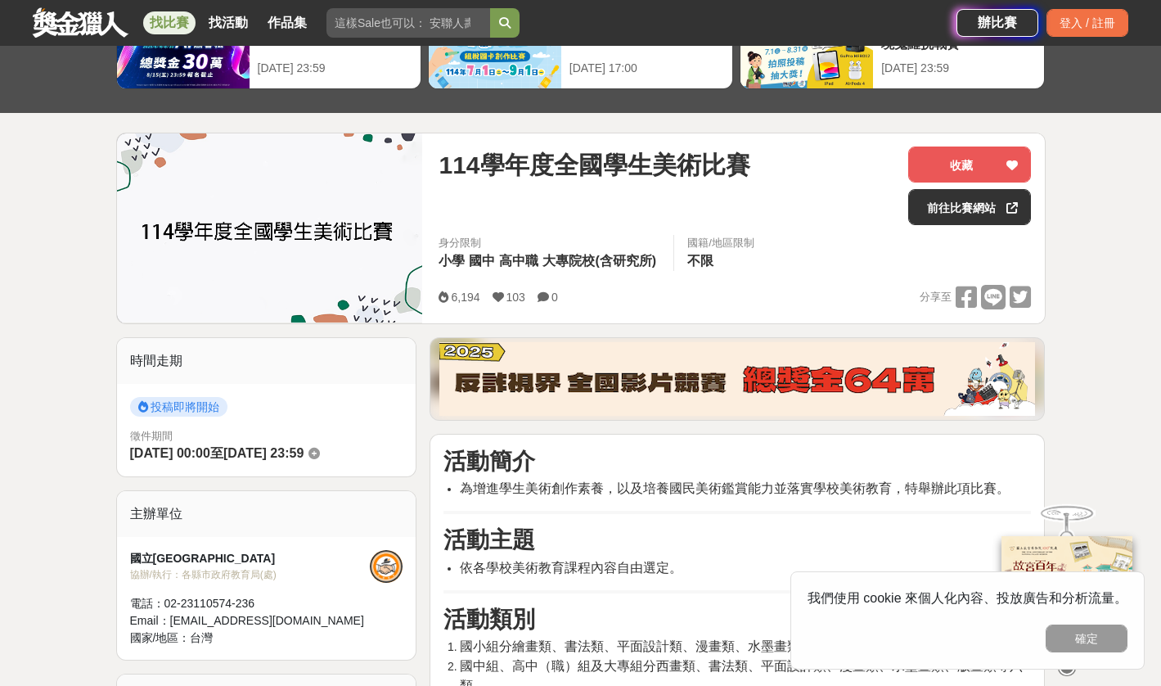
scroll to position [114, 0]
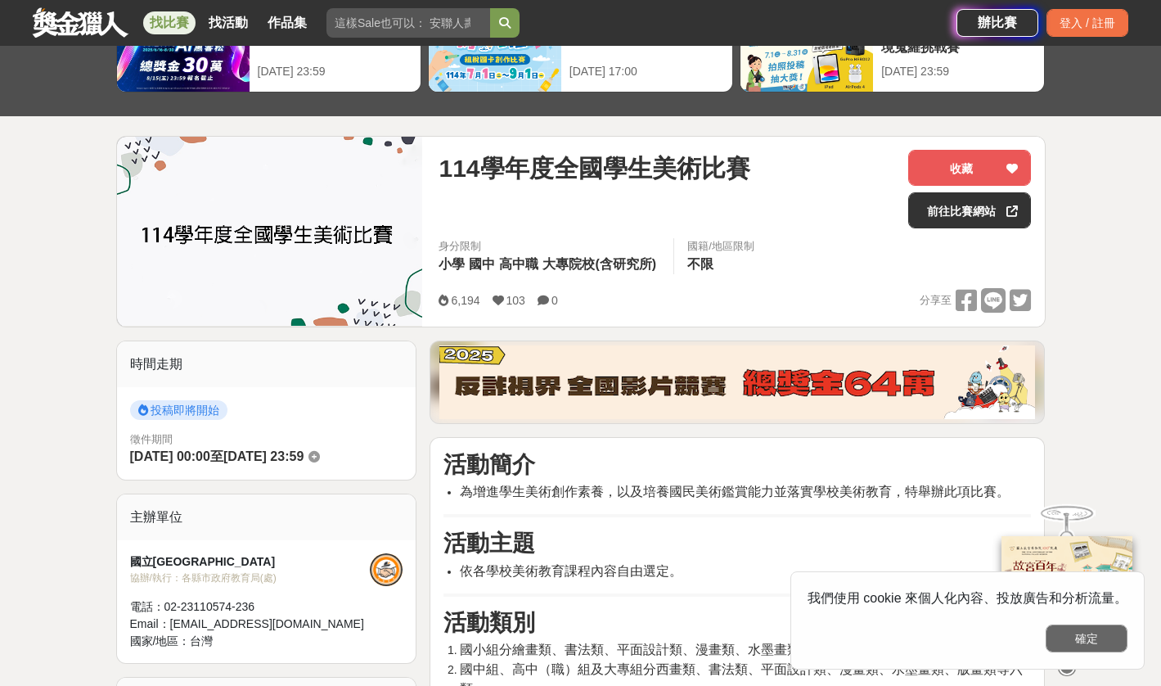
click at [1065, 627] on button "確定" at bounding box center [1087, 639] width 82 height 28
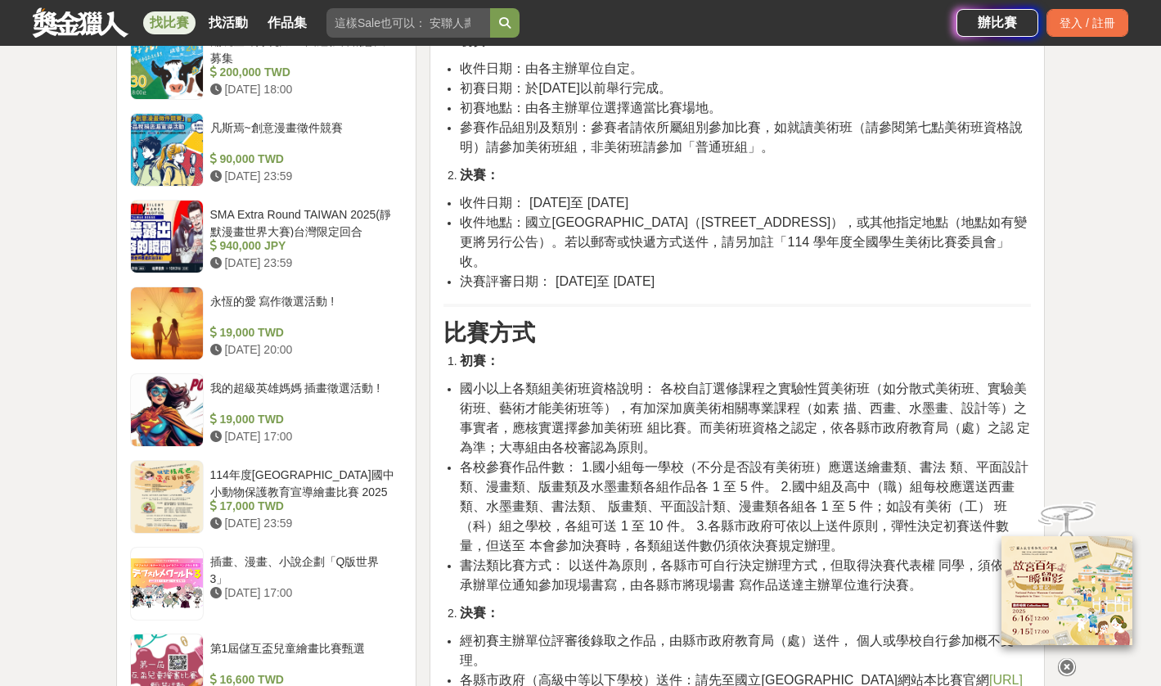
scroll to position [1610, 0]
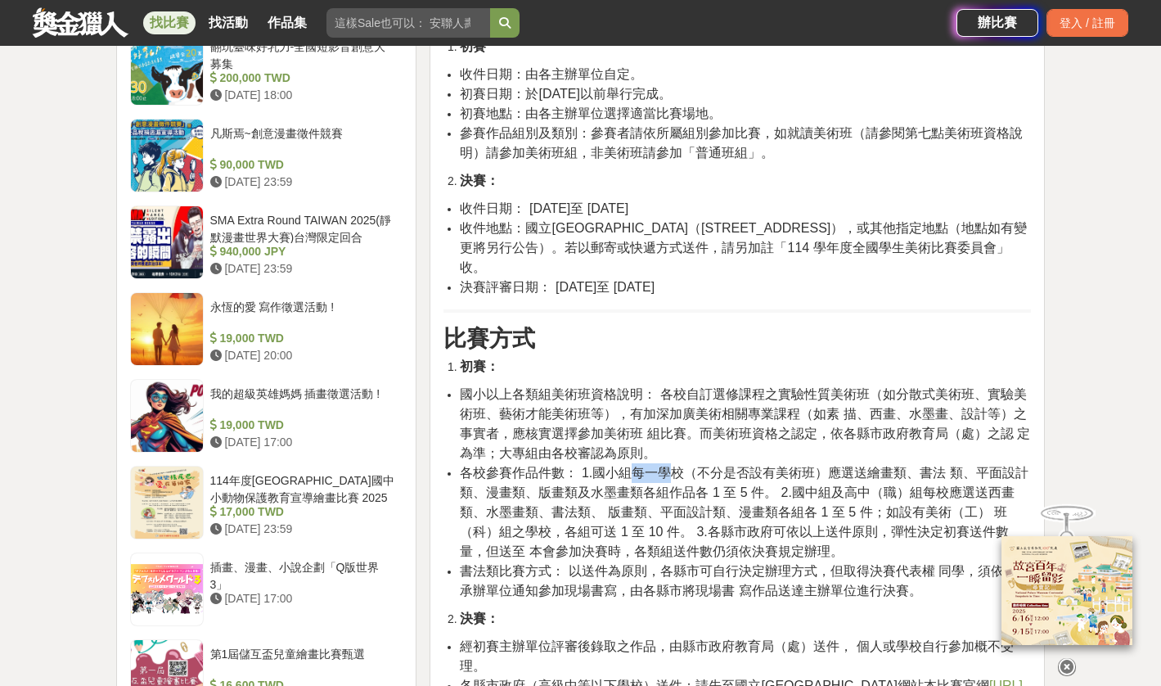
drag, startPoint x: 631, startPoint y: 451, endPoint x: 676, endPoint y: 451, distance: 45.0
click at [676, 466] on span "各校參賽作品件數： 1.國小組每一學校（不分是否設有美術班）應選送繪畫類、書法 類、平面設計類、漫畫類、版畫類及水墨畫類各組作品各 1 至 5 件。 2.國中…" at bounding box center [744, 512] width 568 height 92
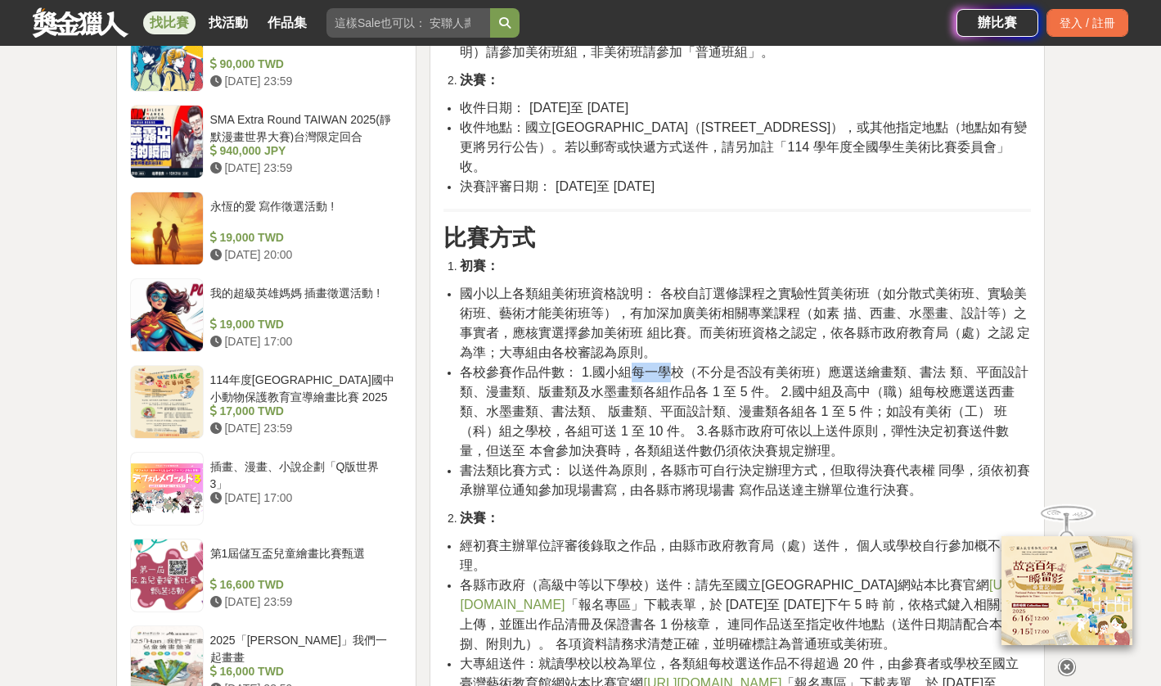
scroll to position [1712, 0]
click at [581, 583] on link "https://web.arte.gov.tw/nsac/index_news.aspx" at bounding box center [741, 594] width 562 height 34
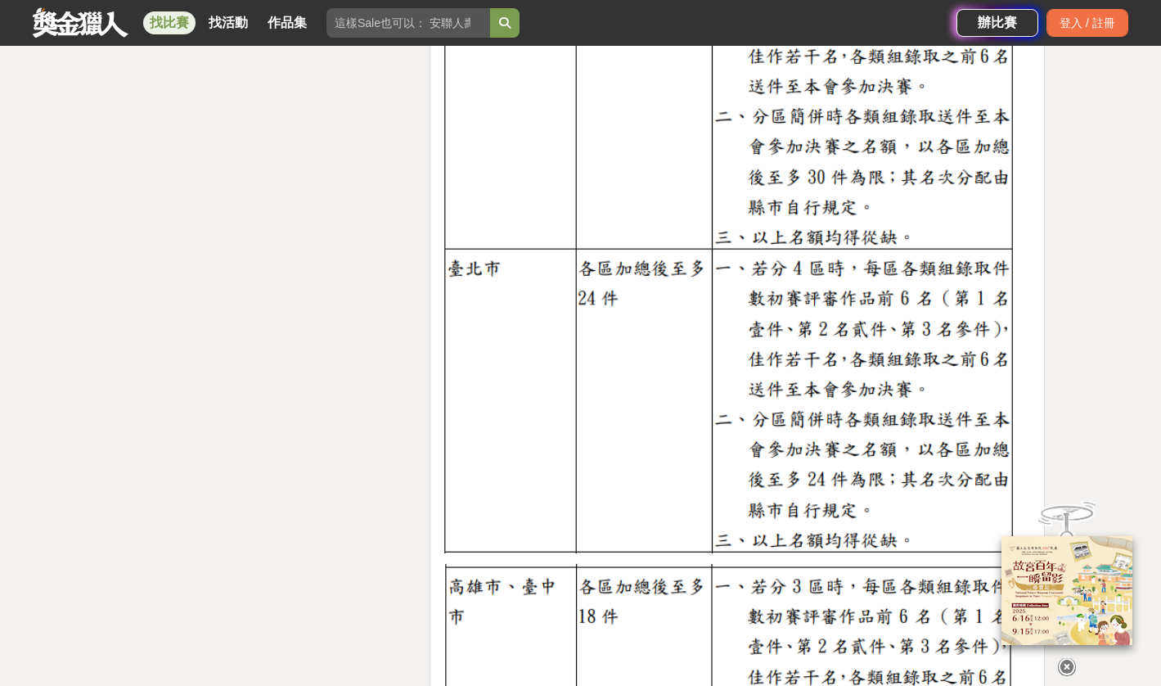
scroll to position [2940, 0]
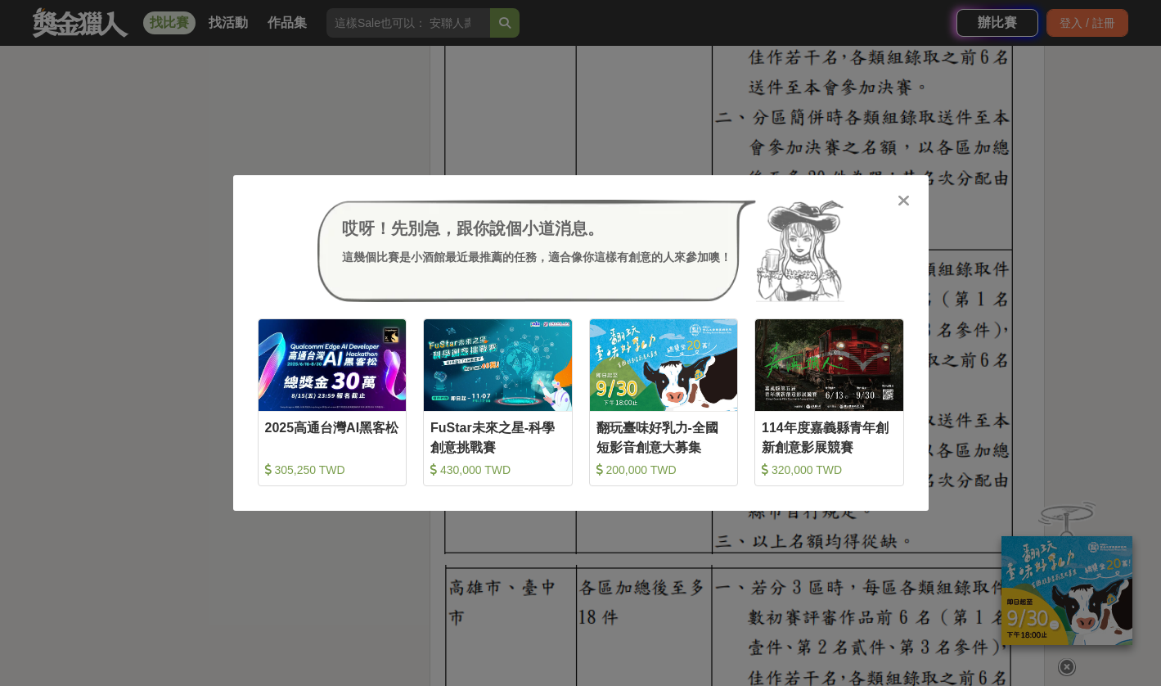
click at [1073, 247] on div "哎呀！先別急，跟你說個小道消息。 這幾個比賽是小酒館最近最推薦的任務，適合像你這樣有創意的人來參加噢！ 收藏 2025高通台灣AI黑客松 305,250 TW…" at bounding box center [580, 343] width 1161 height 686
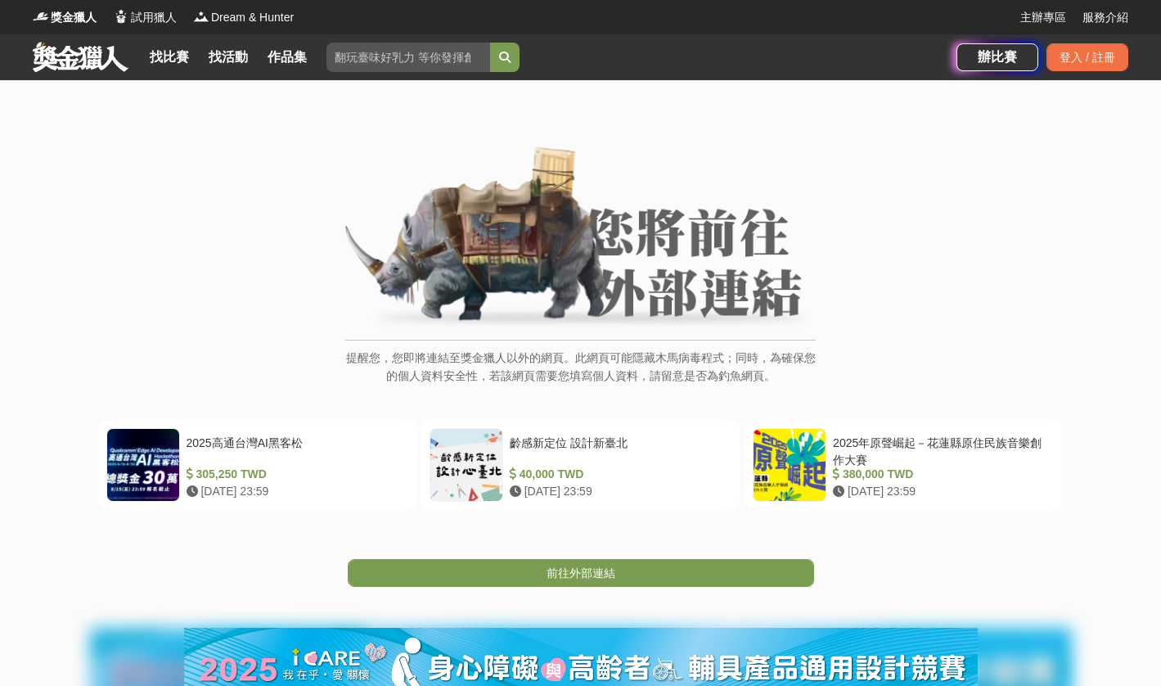
click at [720, 353] on p "提醒您，您即將連結至獎金獵人以外的網頁。此網頁可能隱藏木馬病毒程式；同時，為確保您的個人資料安全性，若該網頁需要您填寫個人資料，請留意是否為釣魚網頁。" at bounding box center [580, 375] width 471 height 53
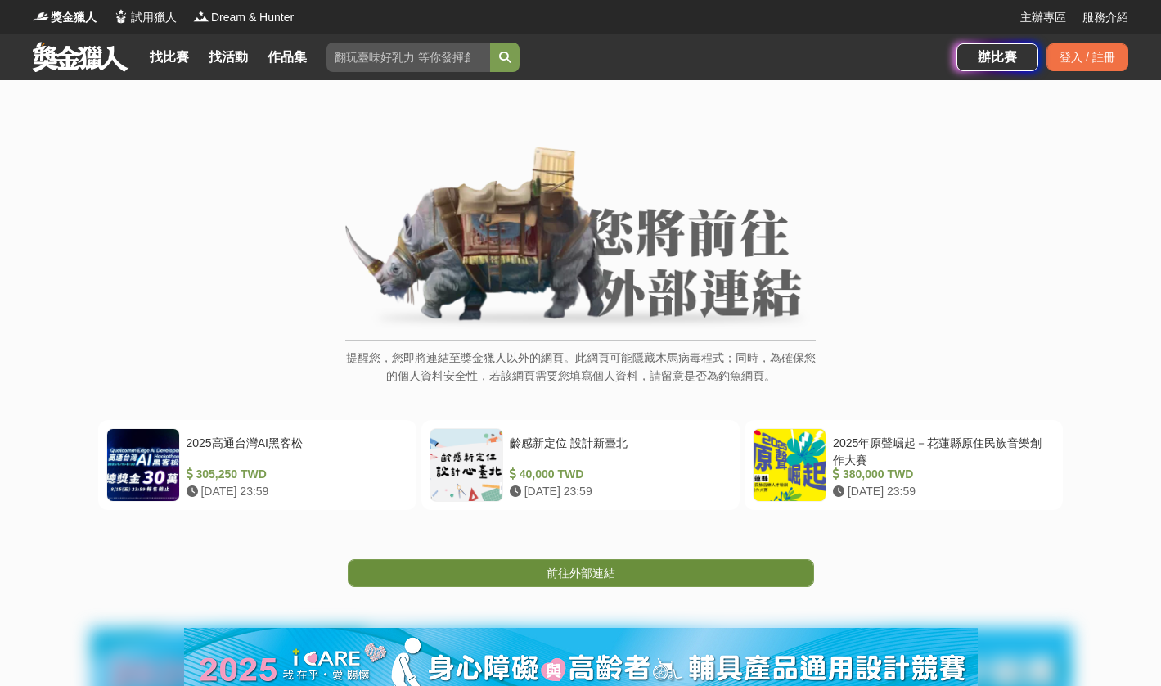
click at [597, 573] on span "前往外部連結" at bounding box center [581, 572] width 69 height 13
